Goal: Task Accomplishment & Management: Manage account settings

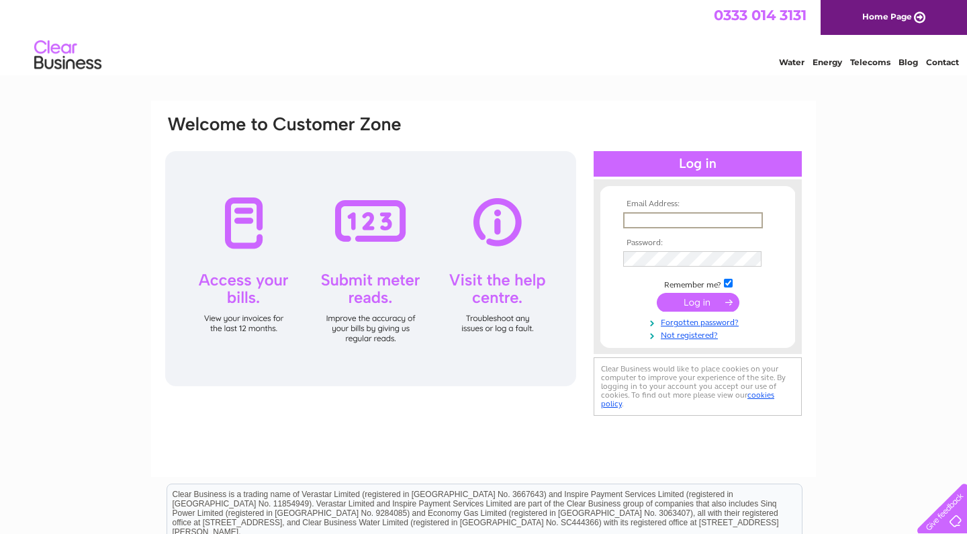
type input "[EMAIL_ADDRESS][DOMAIN_NAME]"
click at [698, 301] on input "submit" at bounding box center [698, 301] width 83 height 19
click at [689, 299] on input "submit" at bounding box center [698, 302] width 83 height 19
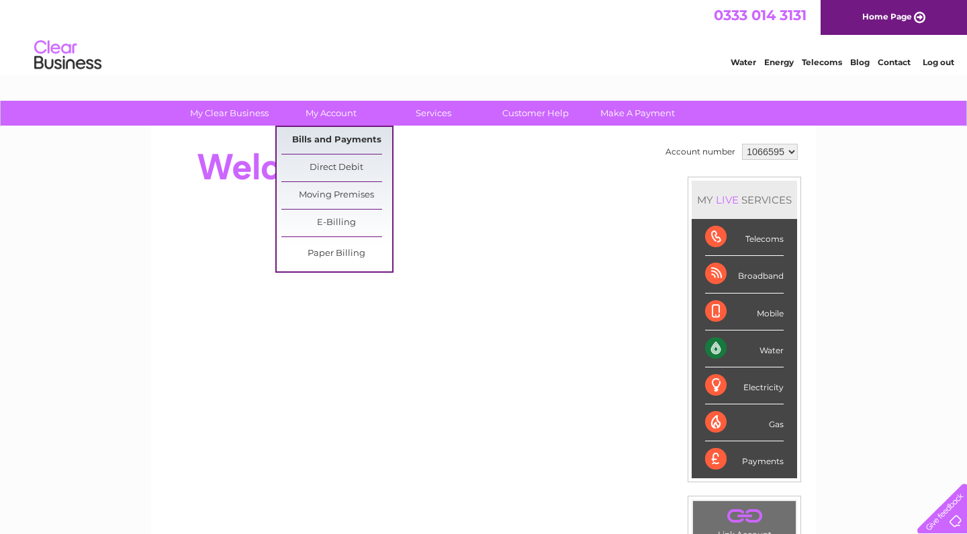
click at [343, 140] on link "Bills and Payments" at bounding box center [336, 140] width 111 height 27
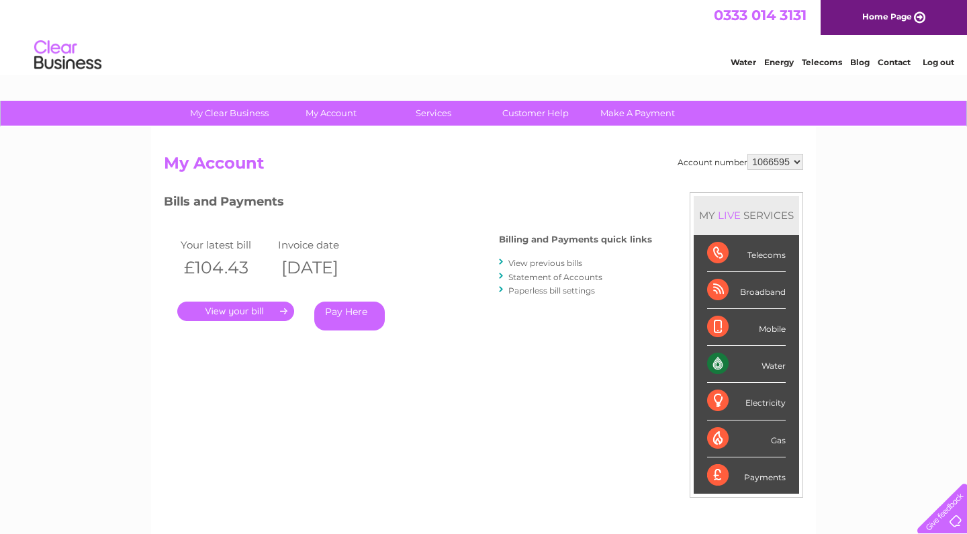
click at [258, 306] on link "." at bounding box center [235, 311] width 117 height 19
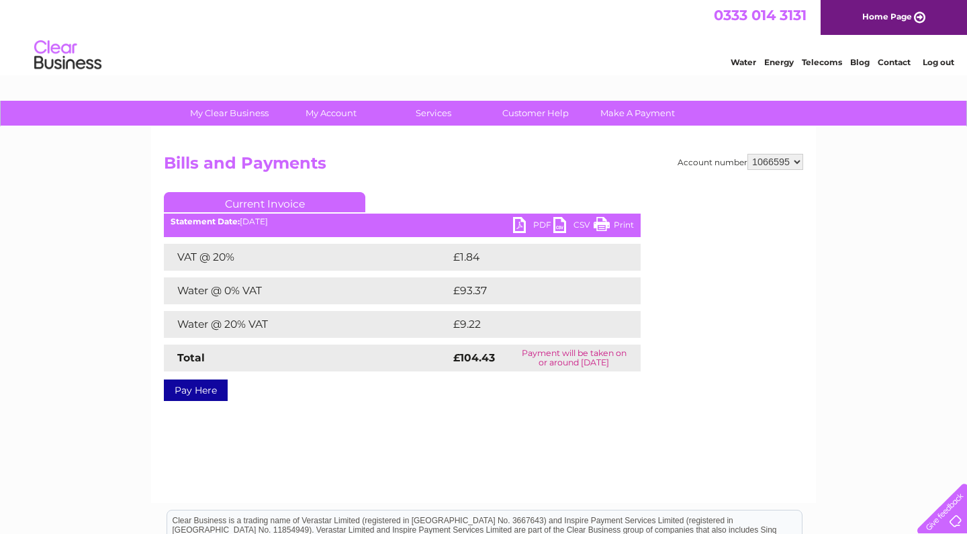
click at [519, 228] on link "PDF" at bounding box center [533, 226] width 40 height 19
